Goal: Task Accomplishment & Management: Complete application form

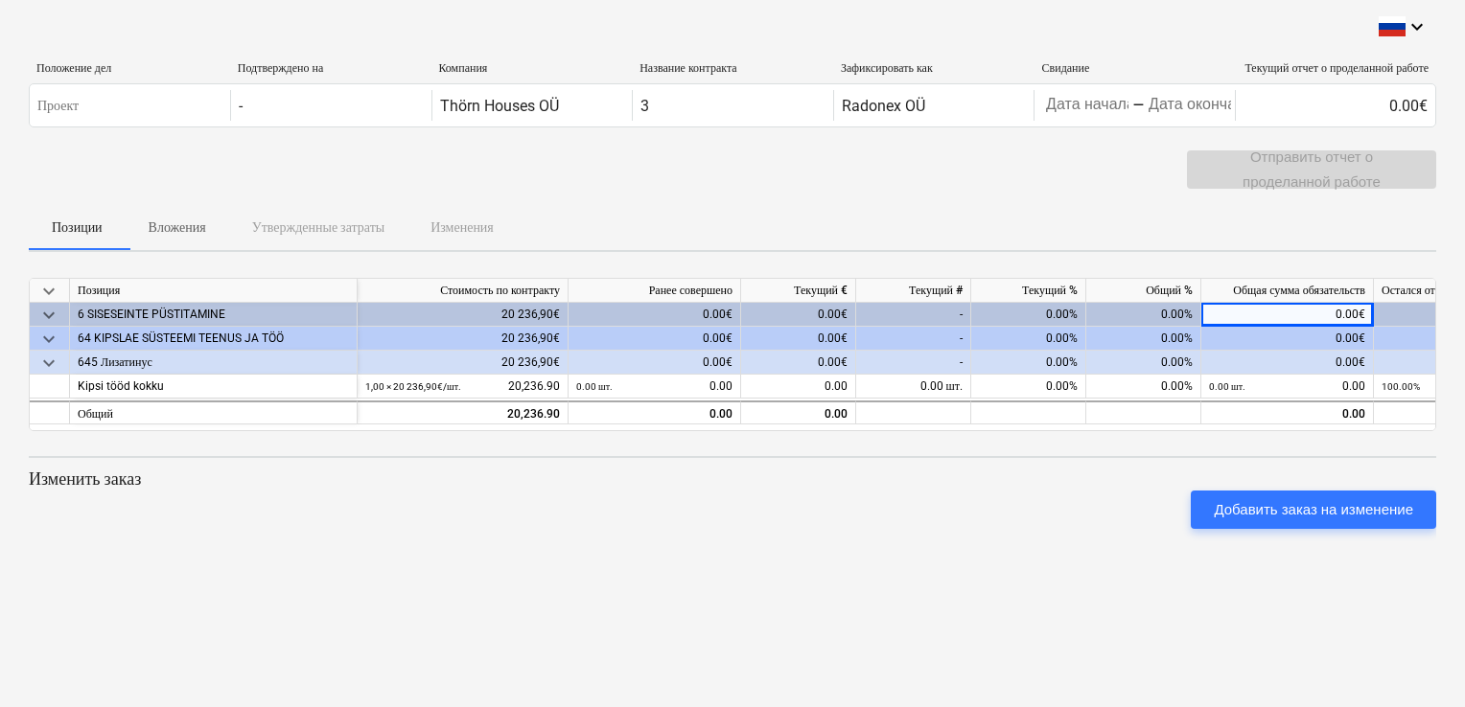
drag, startPoint x: 1281, startPoint y: 310, endPoint x: 1331, endPoint y: 310, distance: 49.8
click at [990, 310] on div "0.00€" at bounding box center [1287, 315] width 173 height 24
click at [990, 306] on div "0.00€" at bounding box center [1287, 315] width 173 height 24
drag, startPoint x: 1139, startPoint y: 316, endPoint x: 1166, endPoint y: 309, distance: 27.9
click at [990, 309] on div "0.00%" at bounding box center [1143, 315] width 115 height 24
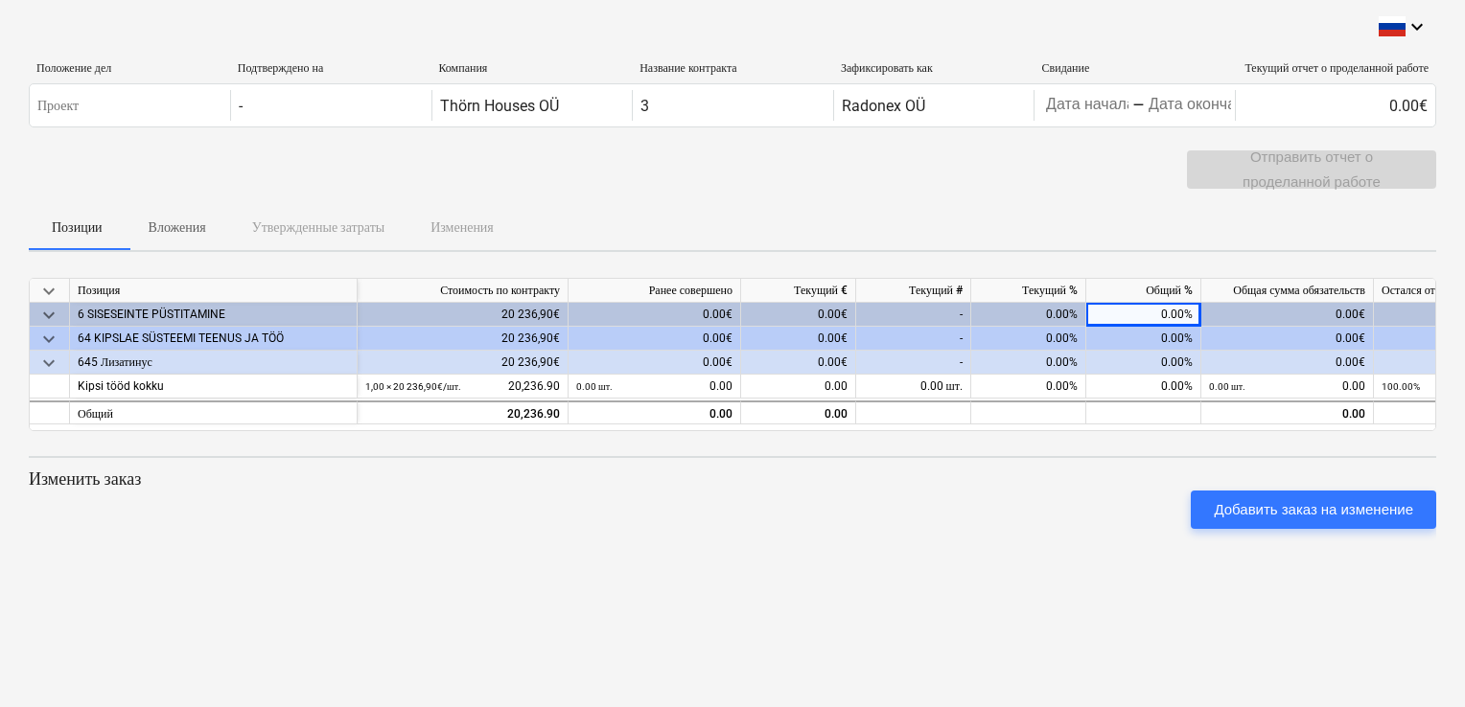
click at [990, 336] on div "0.00%" at bounding box center [1143, 339] width 115 height 24
click at [990, 334] on div "0.00%" at bounding box center [1028, 339] width 115 height 24
click at [942, 337] on div "-" at bounding box center [913, 339] width 115 height 24
click at [151, 484] on div "Добавить заказ на изменение" at bounding box center [732, 510] width 1423 height 54
click at [990, 414] on div "0.00" at bounding box center [1287, 413] width 173 height 24
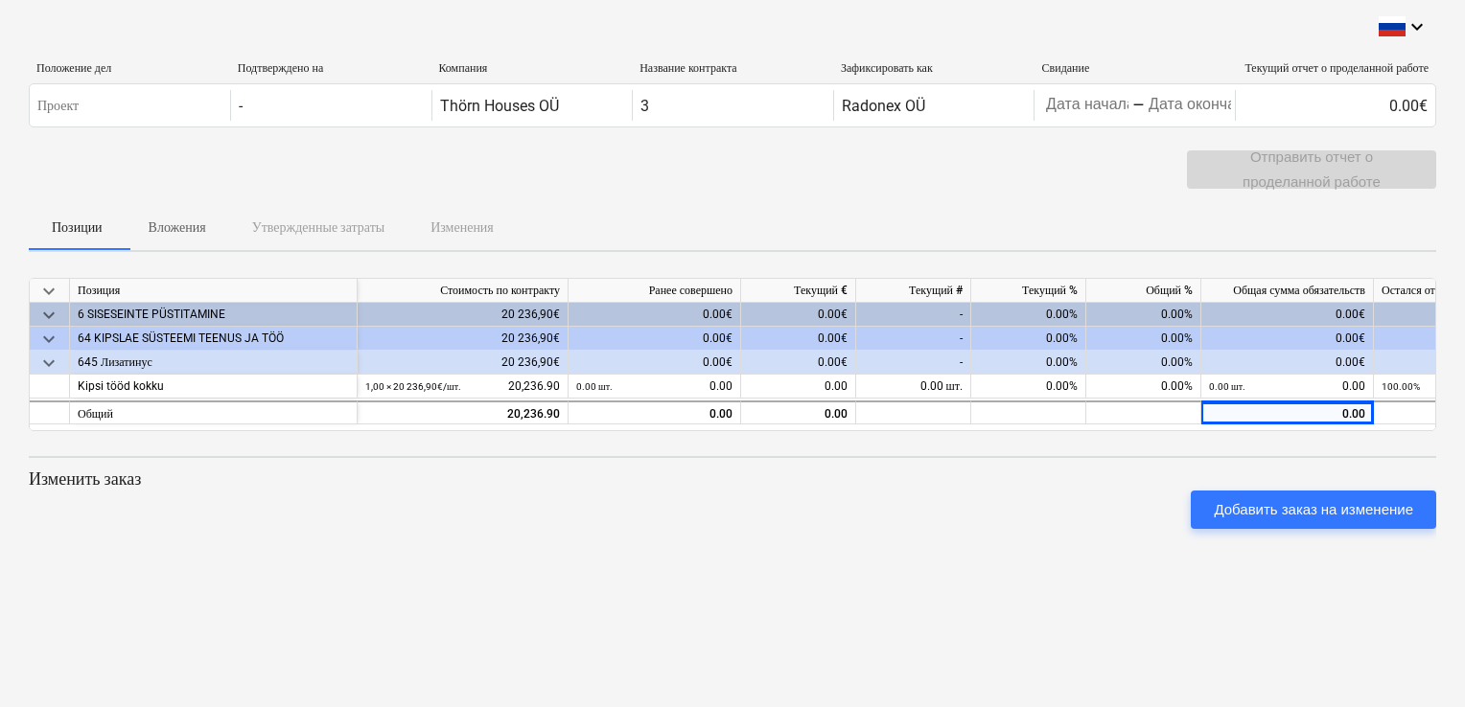
click at [990, 316] on div "0.00€" at bounding box center [1287, 315] width 173 height 24
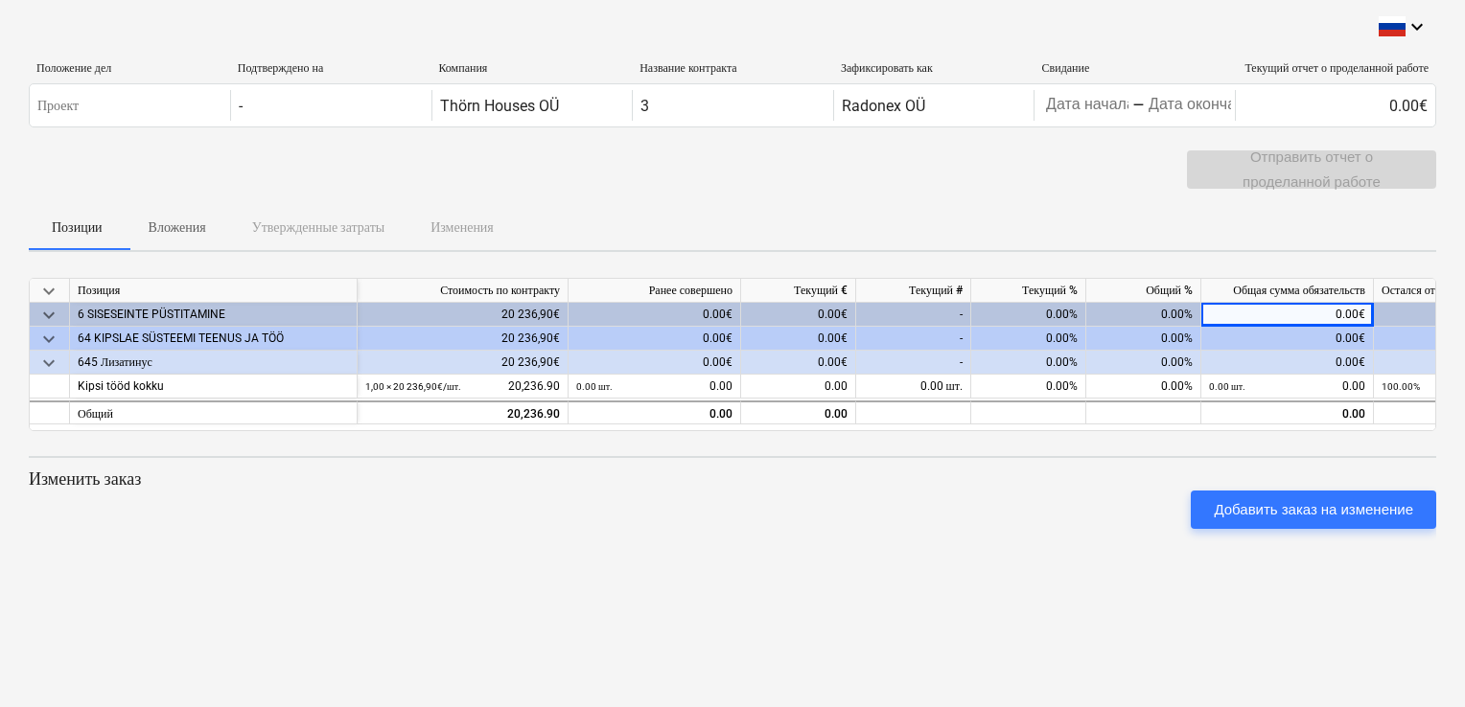
click at [990, 306] on div "0.00%" at bounding box center [1143, 315] width 115 height 24
click at [938, 316] on div "-" at bounding box center [913, 315] width 115 height 24
drag, startPoint x: 938, startPoint y: 316, endPoint x: 886, endPoint y: 309, distance: 53.3
click at [886, 309] on div "-" at bounding box center [913, 315] width 115 height 24
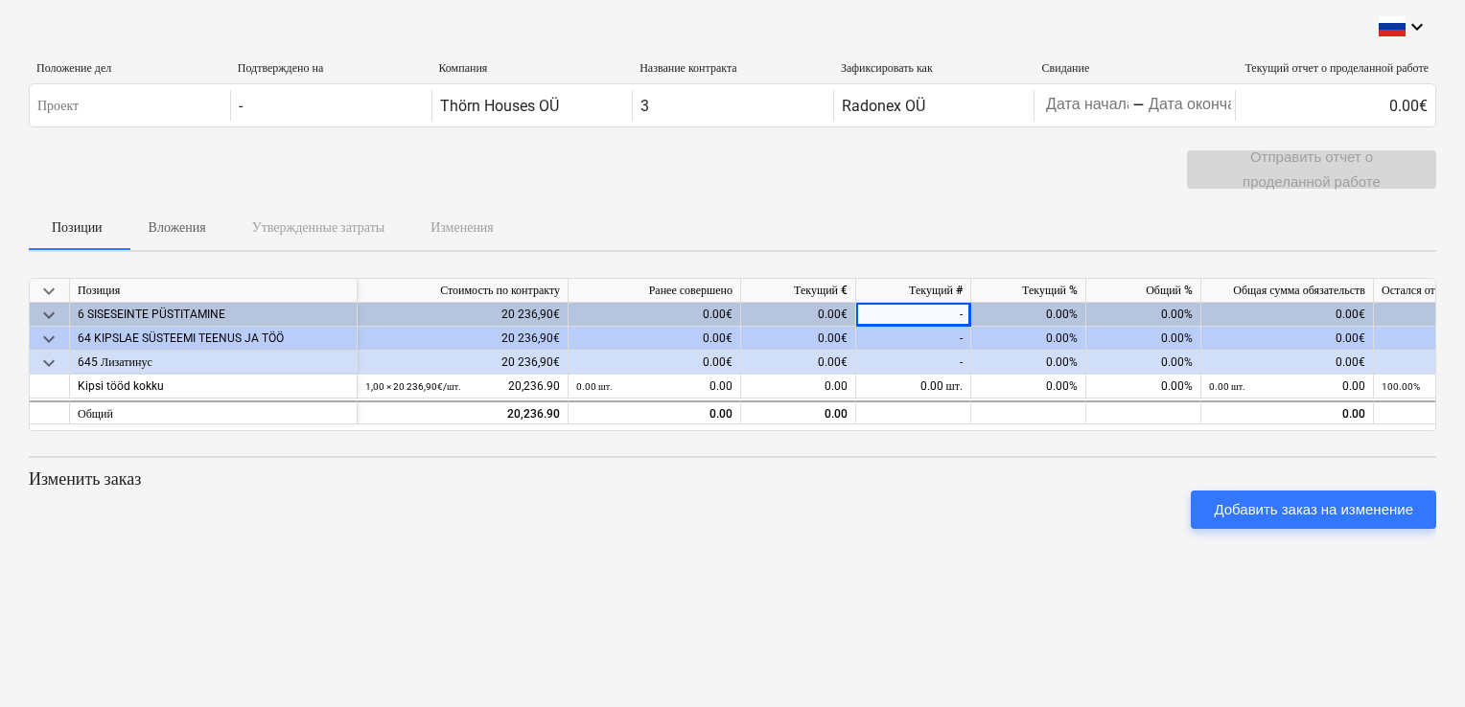
click at [951, 337] on div "-" at bounding box center [913, 339] width 115 height 24
click at [894, 366] on div "-" at bounding box center [913, 363] width 115 height 24
click at [690, 329] on div "0.00€" at bounding box center [654, 339] width 173 height 24
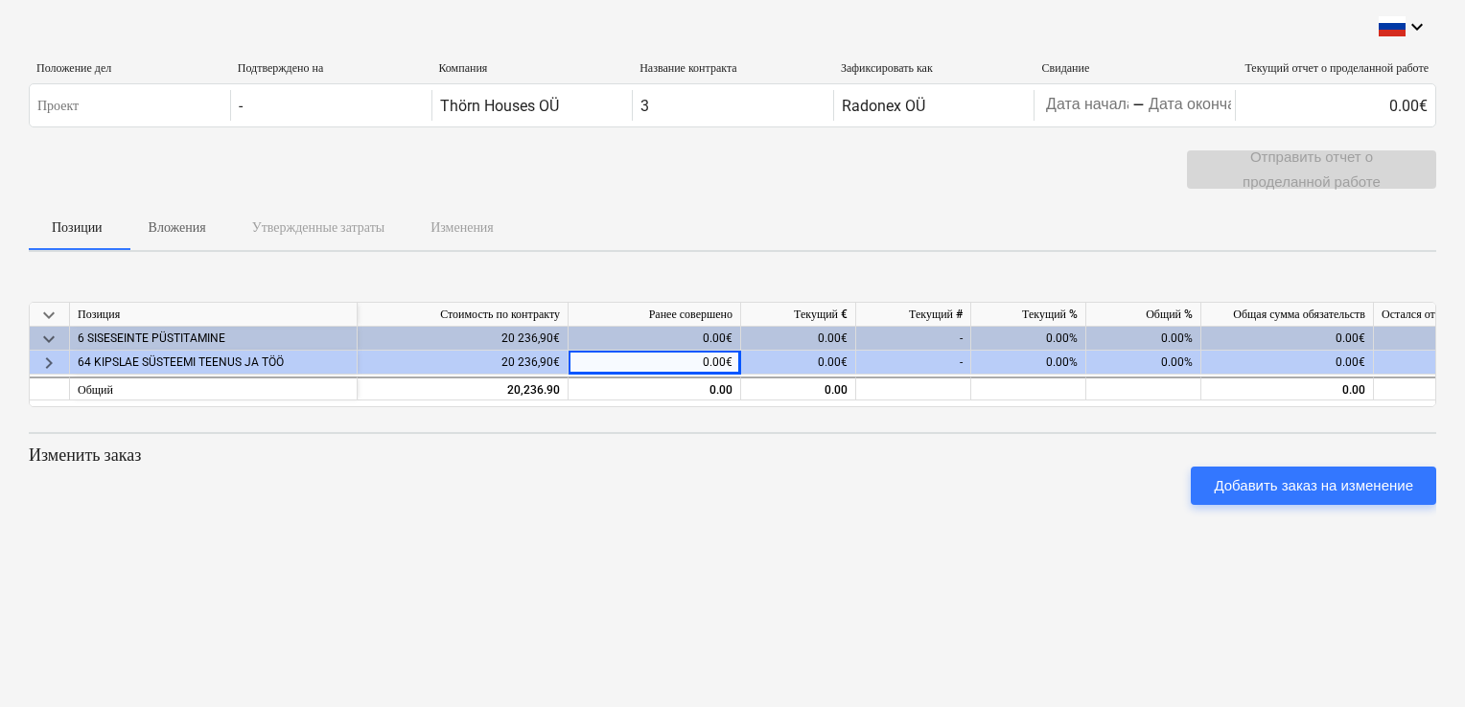
click at [727, 357] on div "0.00€" at bounding box center [654, 363] width 173 height 24
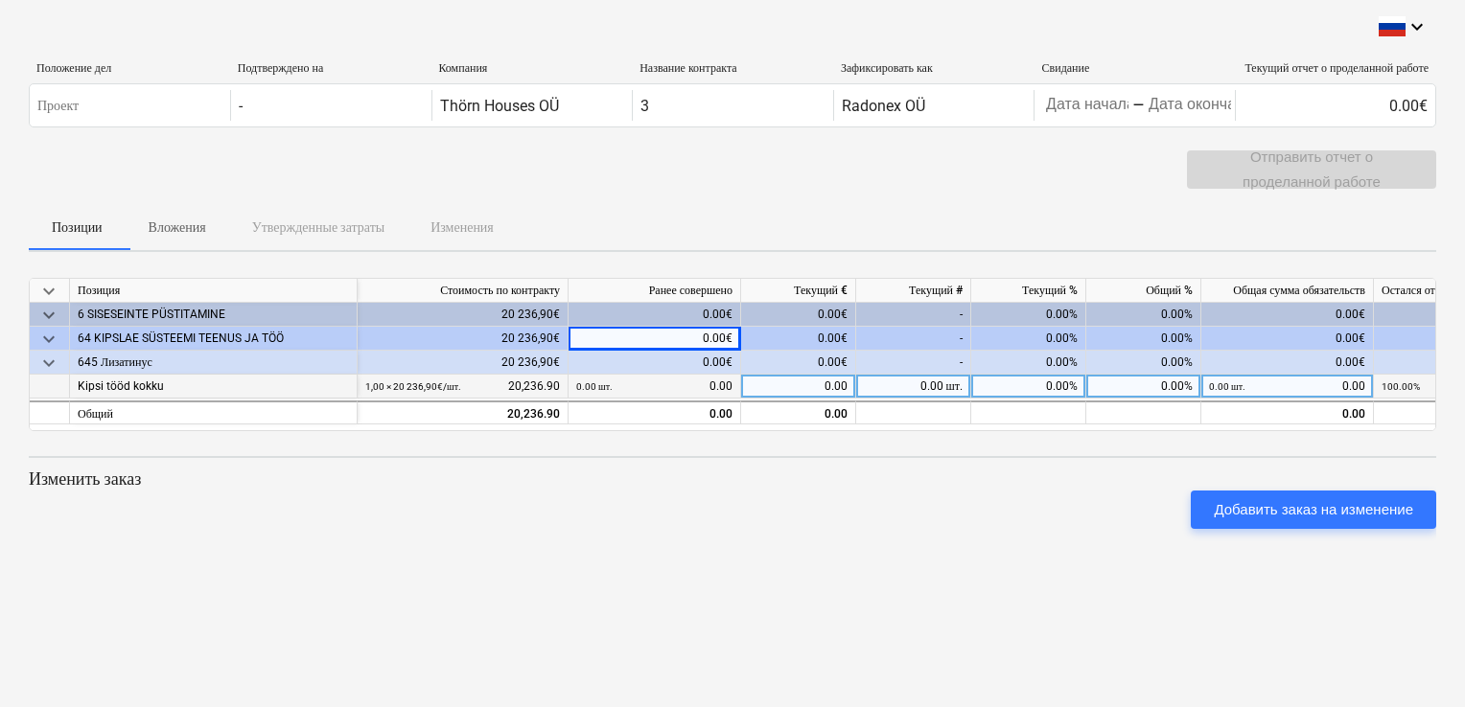
click at [680, 385] on div "0.00 шт. 0.00" at bounding box center [654, 387] width 156 height 24
click at [990, 383] on small "100.00%" at bounding box center [1400, 387] width 38 height 11
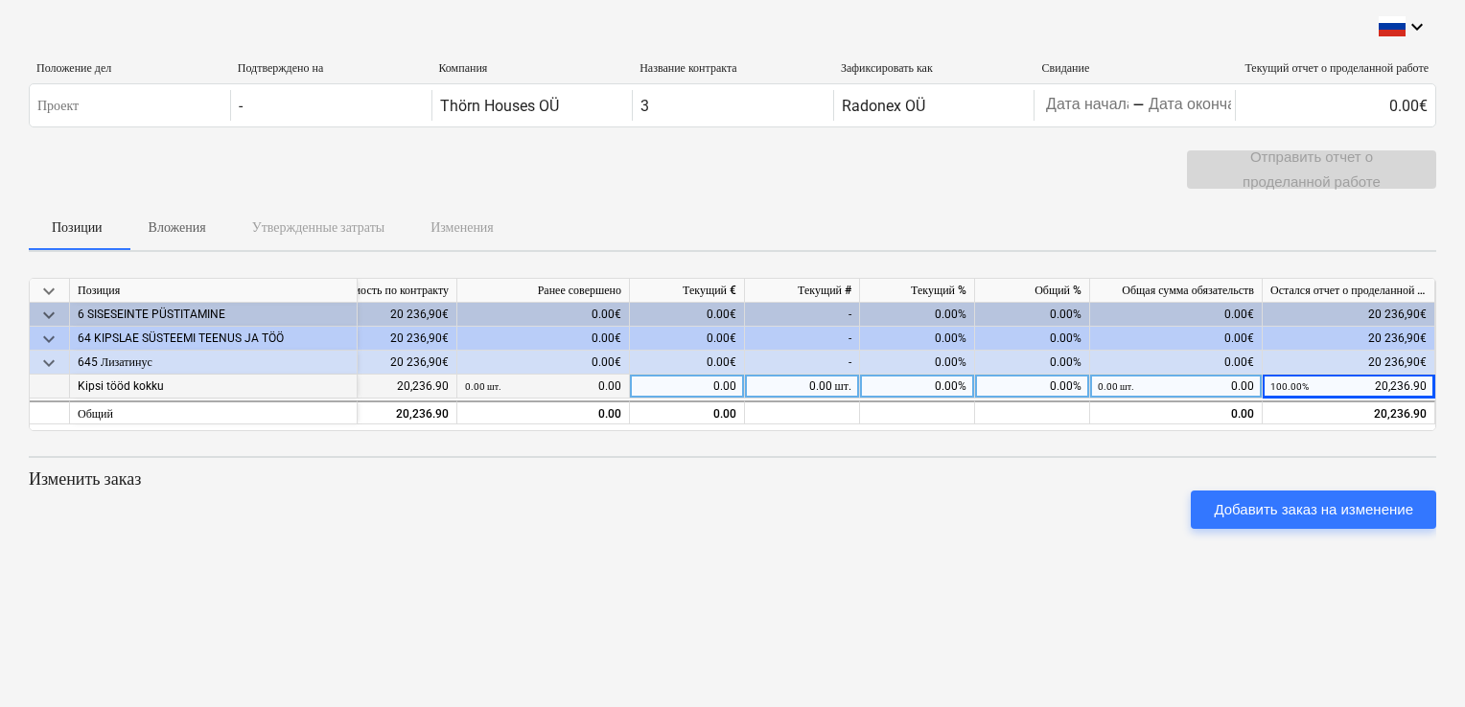
click at [674, 382] on div "0.00" at bounding box center [687, 387] width 115 height 24
type input "4"
type input "7"
type input "15000"
click at [870, 559] on div "keyboard_arrow_down Положение дел Подтверждено на Компания Название контракта З…" at bounding box center [732, 353] width 1465 height 707
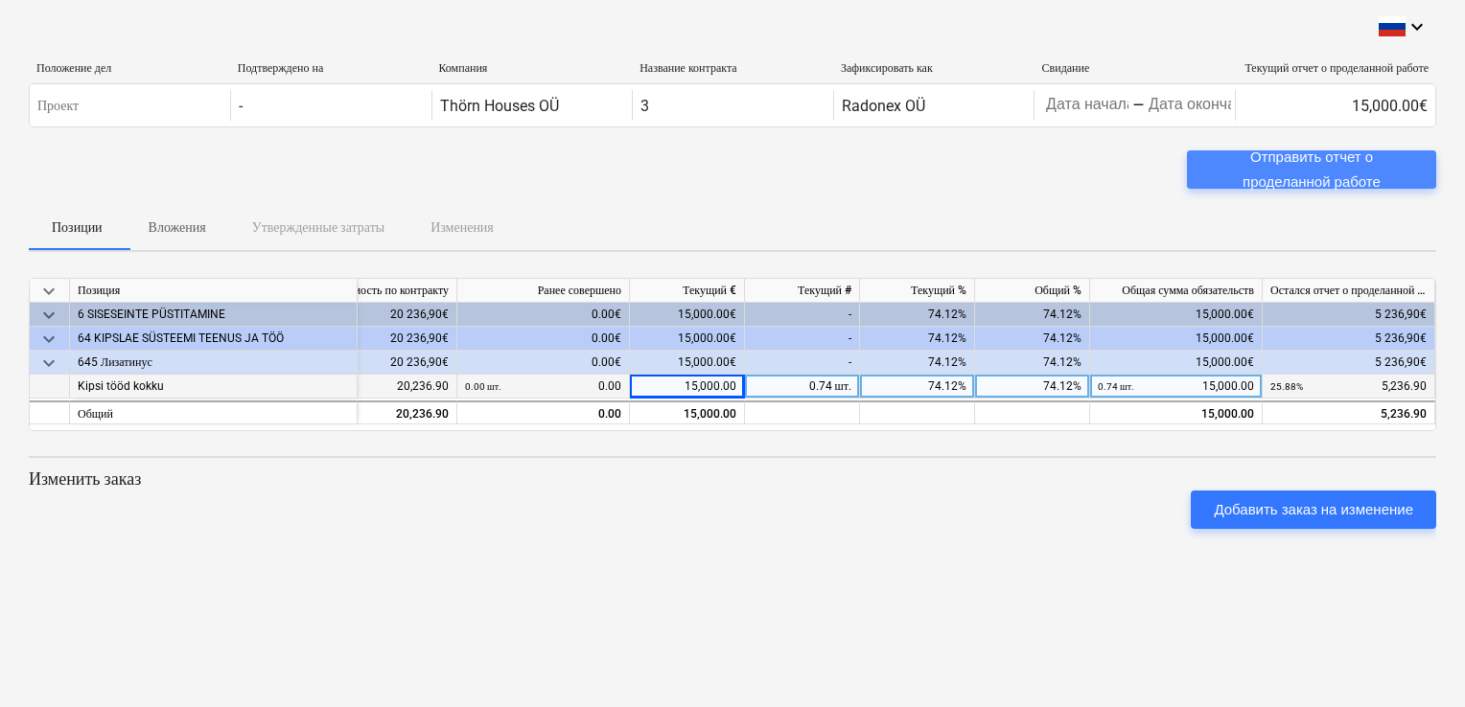
click at [990, 162] on div "Отправить отчет о проделанной работе" at bounding box center [1311, 170] width 203 height 51
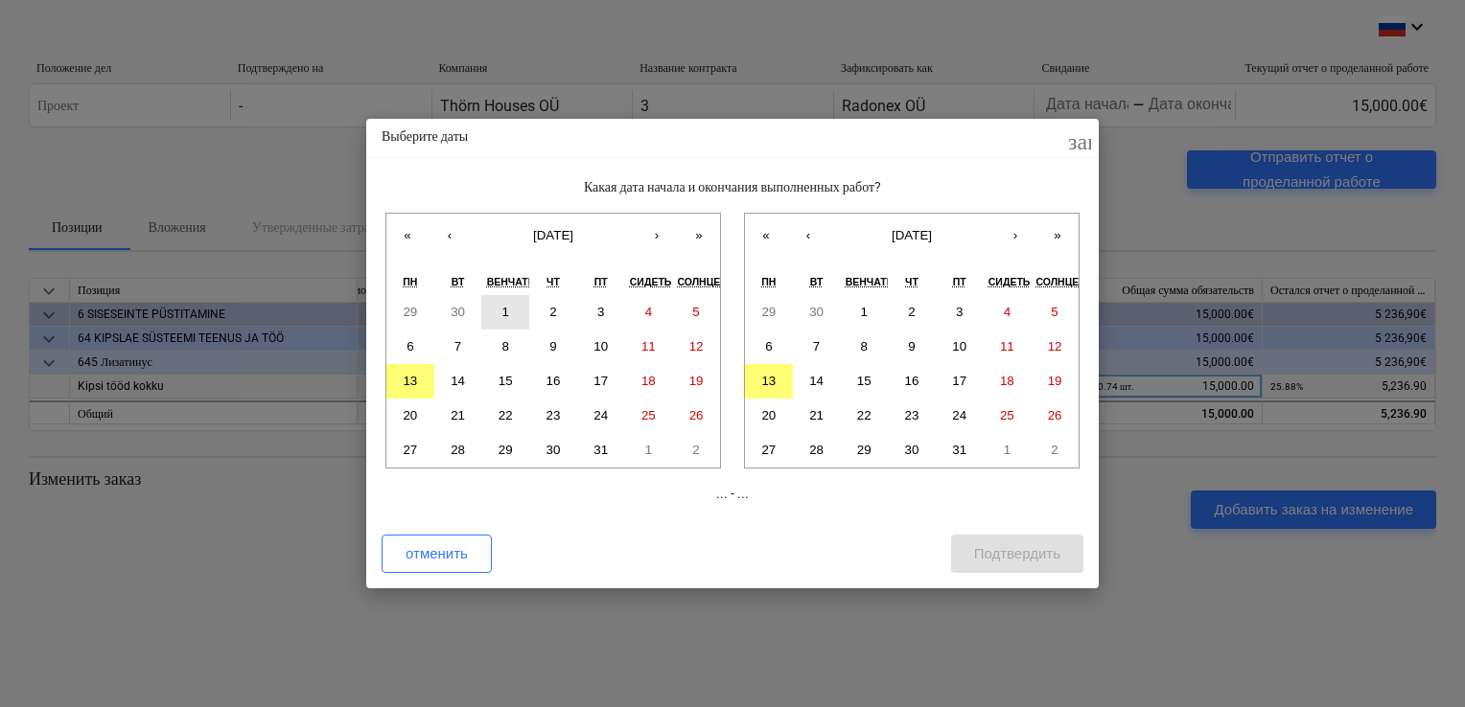
click at [505, 314] on abbr "1" at bounding box center [505, 312] width 7 height 14
click at [767, 382] on abbr "13" at bounding box center [768, 381] width 14 height 14
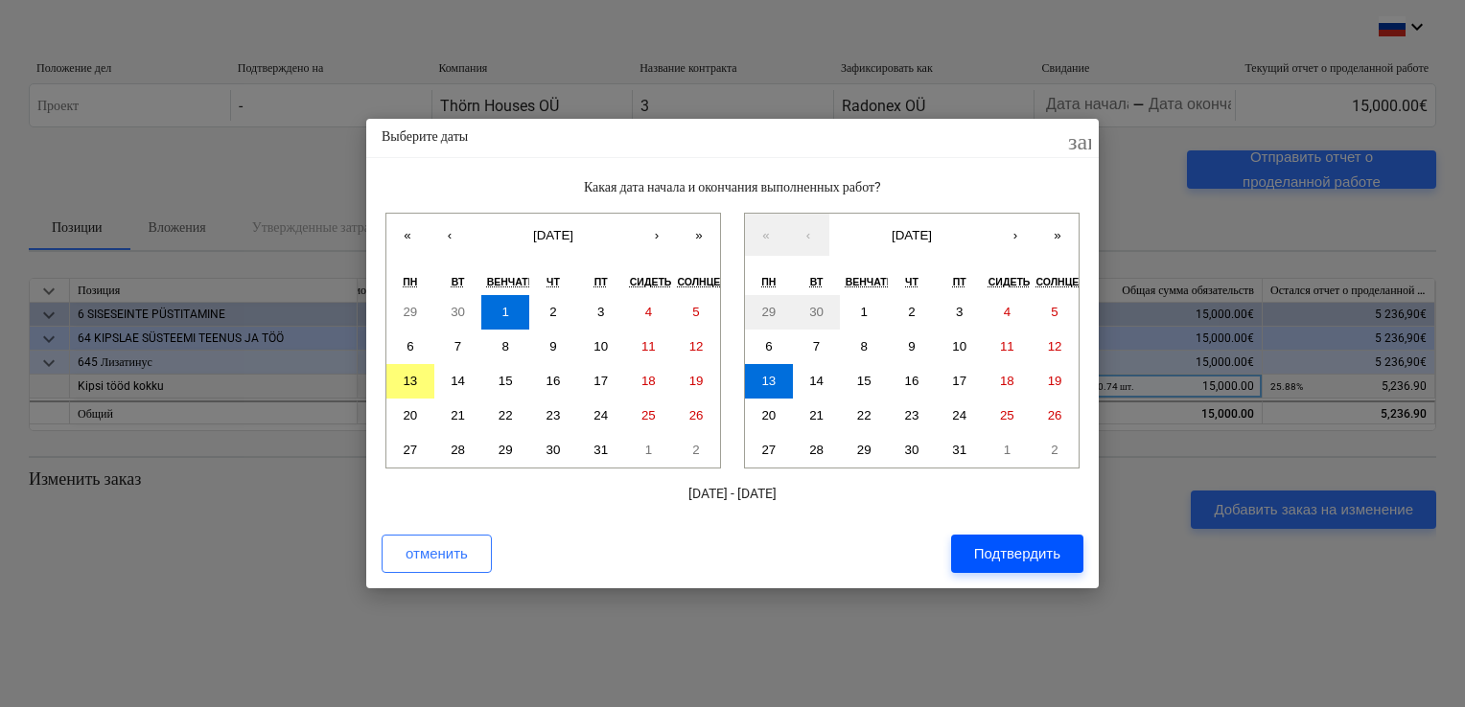
click at [990, 554] on div "Подтвердить" at bounding box center [1017, 554] width 86 height 25
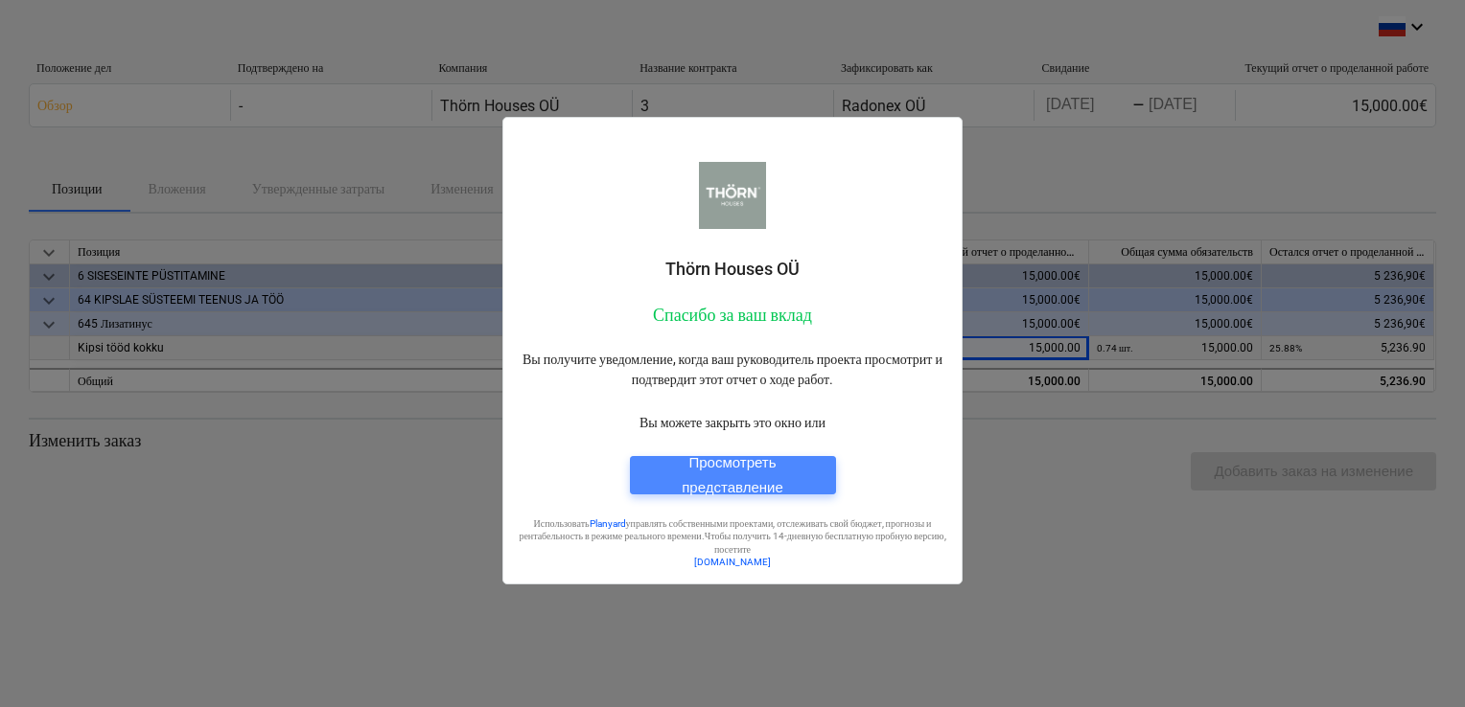
click at [757, 477] on div "Просмотреть представление" at bounding box center [733, 476] width 160 height 51
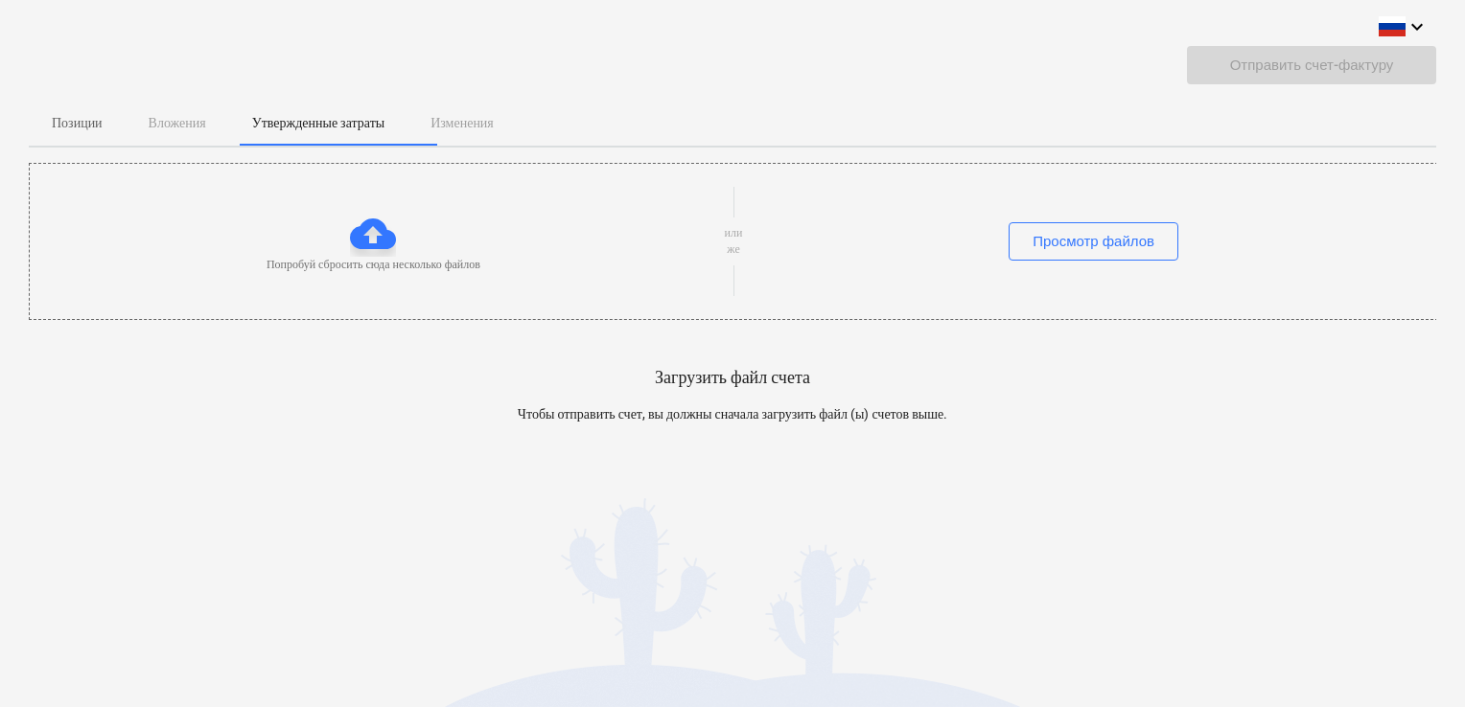
drag, startPoint x: 374, startPoint y: 233, endPoint x: 364, endPoint y: 239, distance: 11.2
click at [364, 239] on div at bounding box center [373, 234] width 46 height 46
click at [369, 243] on div at bounding box center [373, 234] width 46 height 46
